Goal: Information Seeking & Learning: Find specific fact

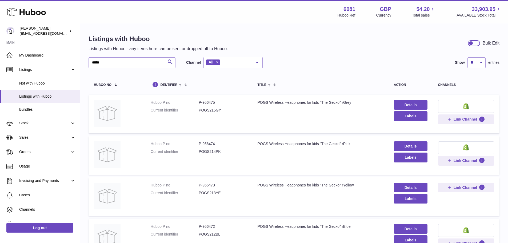
click at [141, 57] on div "***** Search Channel All All eBay Amazon Shopify Woocommerce Etsy No elements f…" at bounding box center [176, 62] width 174 height 11
click at [137, 62] on input "*****" at bounding box center [132, 62] width 87 height 11
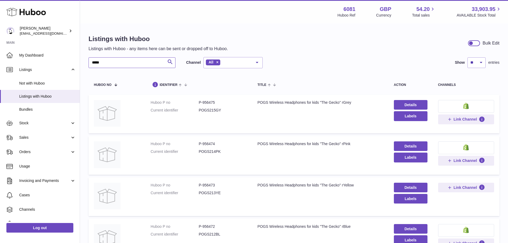
click at [137, 62] on input "*****" at bounding box center [132, 62] width 87 height 11
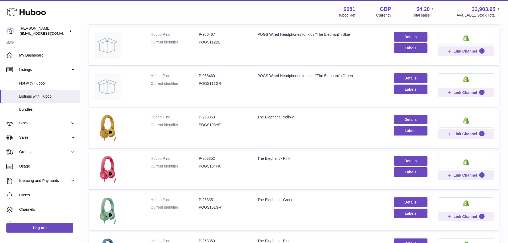
scroll to position [160, 0]
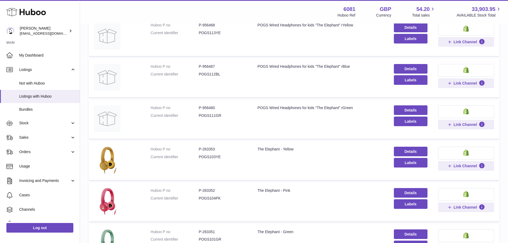
click at [200, 111] on dl "Huboo P no P-956460 Current identifier POGS111GR" at bounding box center [199, 112] width 96 height 15
click at [204, 109] on dd "P-956460" at bounding box center [223, 107] width 48 height 5
copy dd "956460"
drag, startPoint x: 256, startPoint y: 106, endPoint x: 358, endPoint y: 107, distance: 102.1
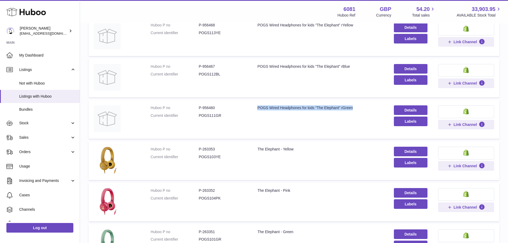
click at [358, 107] on div "POGS Wired Headphones for kids "The Elephant" rGreen" at bounding box center [320, 107] width 126 height 5
copy div "POGS Wired Headphones for kids "The Elephant" rGreen"
click at [205, 105] on dd "P-956460" at bounding box center [223, 107] width 48 height 5
copy dd "956460"
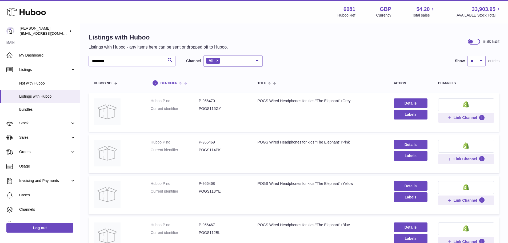
scroll to position [0, 0]
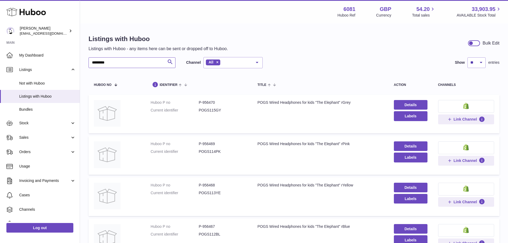
click at [118, 65] on input "********" at bounding box center [132, 62] width 87 height 11
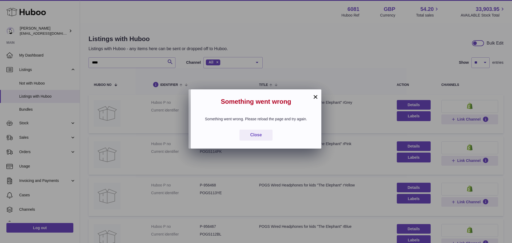
click at [315, 97] on button "×" at bounding box center [315, 97] width 6 height 6
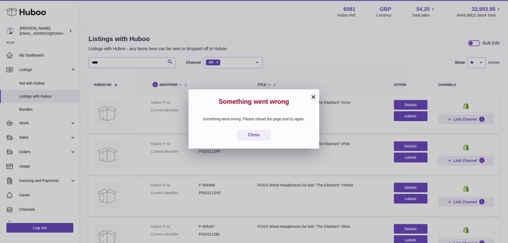
click at [107, 61] on div "× Something went wrong Something went wrong. Please reload the page and try aga…" at bounding box center [254, 121] width 508 height 243
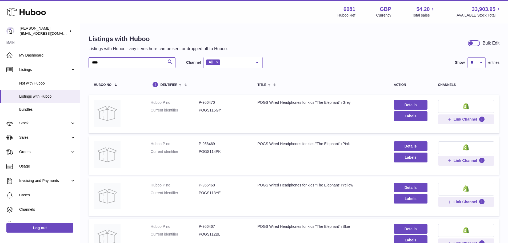
click at [122, 63] on input "****" at bounding box center [132, 62] width 87 height 11
type input "*****"
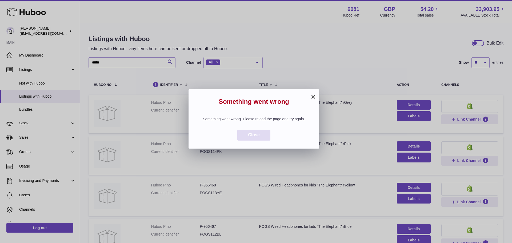
click at [262, 141] on button "Close" at bounding box center [253, 135] width 33 height 11
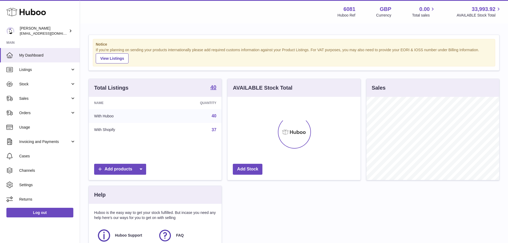
scroll to position [83, 133]
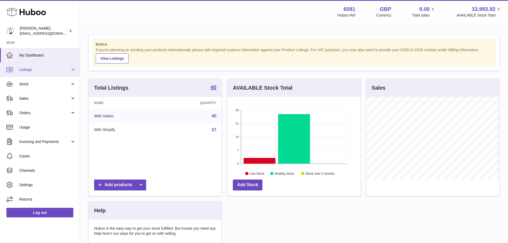
click at [34, 67] on span "Listings" at bounding box center [44, 69] width 51 height 5
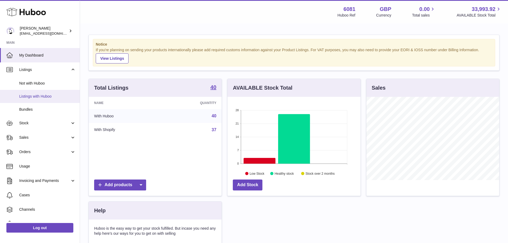
click at [30, 98] on span "Listings with Huboo" at bounding box center [47, 96] width 57 height 5
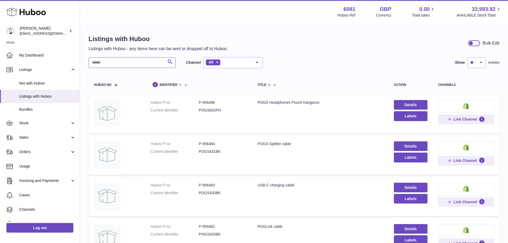
click at [143, 61] on input "text" at bounding box center [132, 62] width 87 height 11
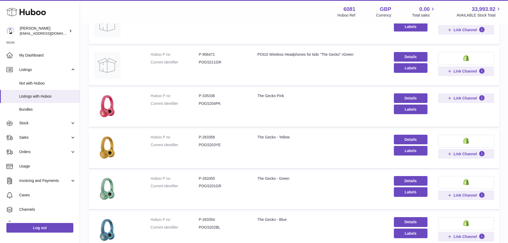
scroll to position [240, 0]
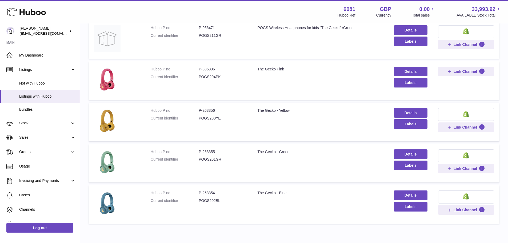
click at [213, 152] on dd "P-263355" at bounding box center [223, 151] width 48 height 5
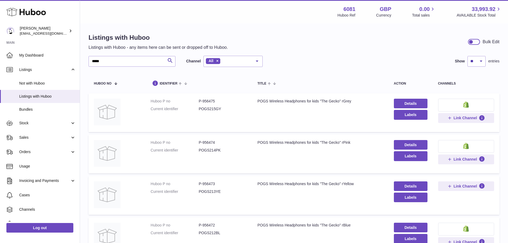
scroll to position [0, 0]
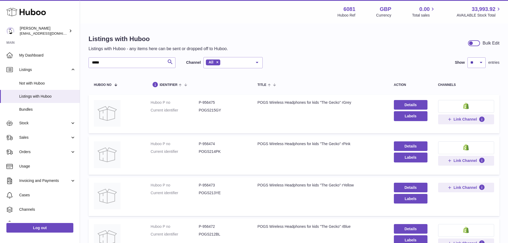
click at [202, 102] on dd "P-956475" at bounding box center [223, 102] width 48 height 5
copy dd "956475"
drag, startPoint x: 256, startPoint y: 102, endPoint x: 357, endPoint y: 101, distance: 101.6
click at [357, 101] on td "Title POGS Wireless Headphones for kids "The Gecko" rGrey" at bounding box center [320, 114] width 136 height 39
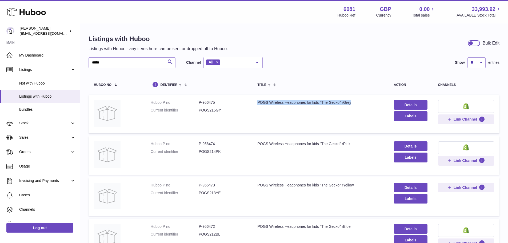
copy div "POGS Wireless Headphones for kids "The Gecko" rGrey"
click at [204, 100] on dd "P-956475" at bounding box center [223, 102] width 48 height 5
copy dd "956475"
click at [103, 63] on input "*****" at bounding box center [132, 62] width 87 height 11
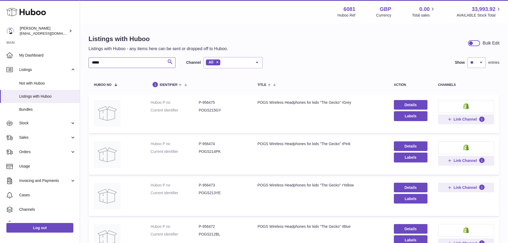
click at [103, 63] on input "*****" at bounding box center [132, 62] width 87 height 11
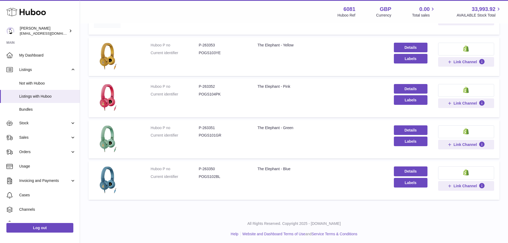
scroll to position [266, 0]
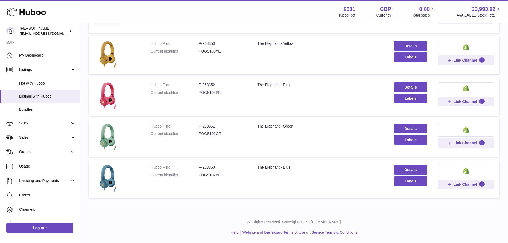
click at [205, 165] on dd "P-263350" at bounding box center [223, 167] width 48 height 5
copy dd "263350"
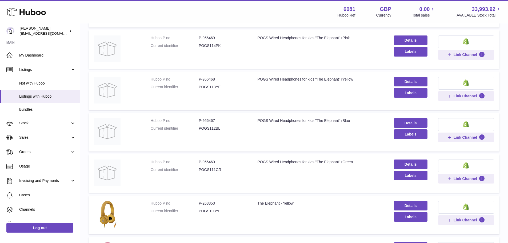
scroll to position [106, 0]
click at [208, 121] on dd "P-956467" at bounding box center [223, 120] width 48 height 5
copy dd "956467"
drag, startPoint x: 255, startPoint y: 122, endPoint x: 355, endPoint y: 123, distance: 99.2
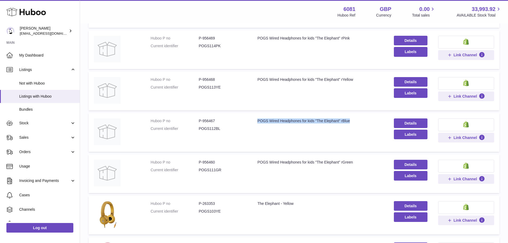
click at [355, 123] on td "Title POGS Wired Headphones for kids "The Elephant" rBlue" at bounding box center [320, 132] width 136 height 39
copy div "POGS Wired Headphones for kids "The Elephant" rBlue"
click at [205, 121] on dd "P-956467" at bounding box center [223, 120] width 48 height 5
copy dd "956467"
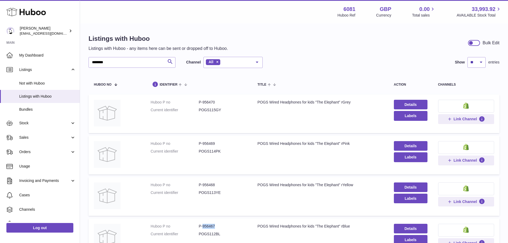
scroll to position [0, 0]
click at [131, 63] on input "********" at bounding box center [132, 62] width 87 height 11
click at [208, 101] on dd "P-956475" at bounding box center [223, 102] width 48 height 5
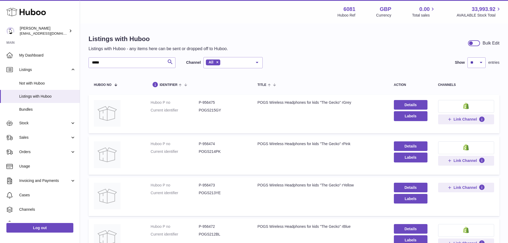
drag, startPoint x: 208, startPoint y: 101, endPoint x: 194, endPoint y: 133, distance: 35.1
click at [194, 133] on td "Huboo P no P-956475 Current identifier POGS215GY" at bounding box center [198, 114] width 107 height 39
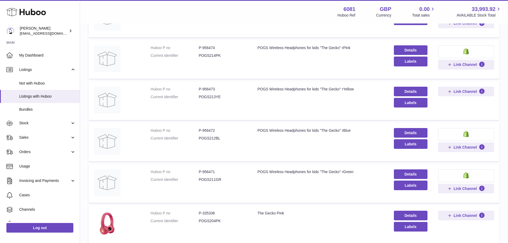
scroll to position [107, 0]
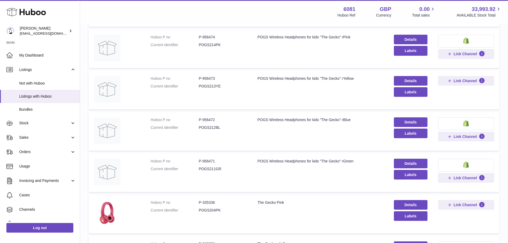
click at [209, 162] on dd "P-956471" at bounding box center [223, 161] width 48 height 5
copy dd "956471"
drag, startPoint x: 256, startPoint y: 162, endPoint x: 358, endPoint y: 163, distance: 102.4
click at [358, 163] on div "POGS Wireless Headphones for kids "The Gecko" rGreen" at bounding box center [320, 161] width 126 height 5
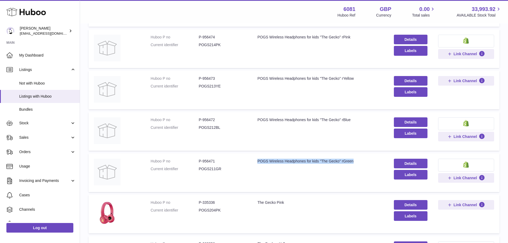
copy div "POGS Wireless Headphones for kids "The Gecko" rGreen"
click at [207, 159] on dd "P-956471" at bounding box center [223, 161] width 48 height 5
copy dd "956471"
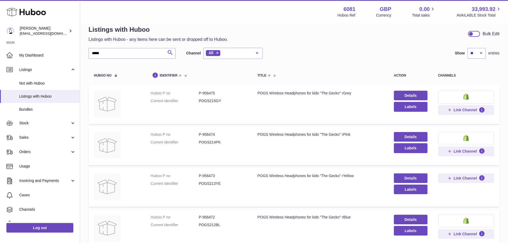
scroll to position [0, 0]
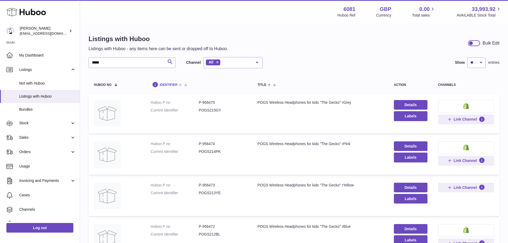
click at [147, 92] on th "identifier" at bounding box center [198, 84] width 107 height 16
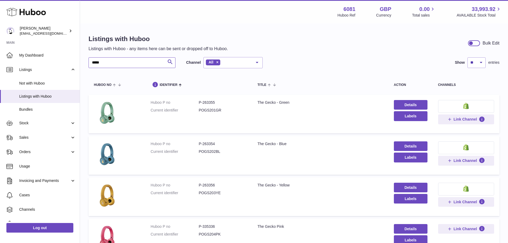
click at [138, 63] on input "*****" at bounding box center [132, 62] width 87 height 11
paste input "*"
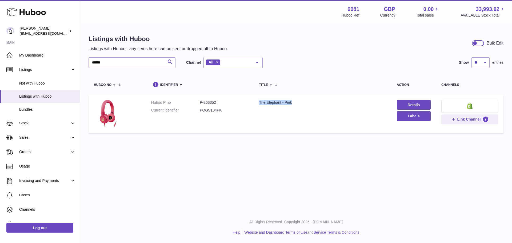
drag, startPoint x: 256, startPoint y: 104, endPoint x: 296, endPoint y: 101, distance: 39.8
click at [296, 101] on td "Title The Elephant - Pink" at bounding box center [323, 114] width 138 height 39
click at [116, 61] on input "******" at bounding box center [132, 62] width 87 height 11
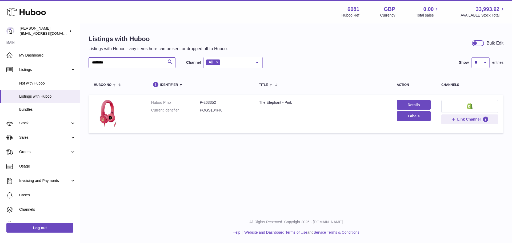
type input "********"
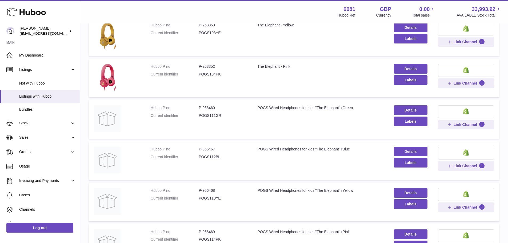
scroll to position [133, 0]
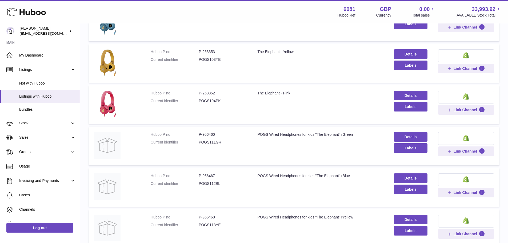
click at [261, 94] on div "The Elephant - Pink" at bounding box center [320, 93] width 126 height 5
click at [204, 93] on dd "P-263352" at bounding box center [223, 93] width 48 height 5
